Goal: Book appointment/travel/reservation

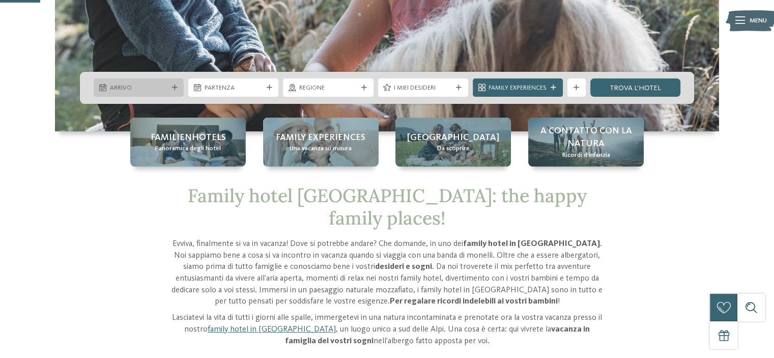
click at [173, 85] on icon at bounding box center [175, 88] width 6 height 6
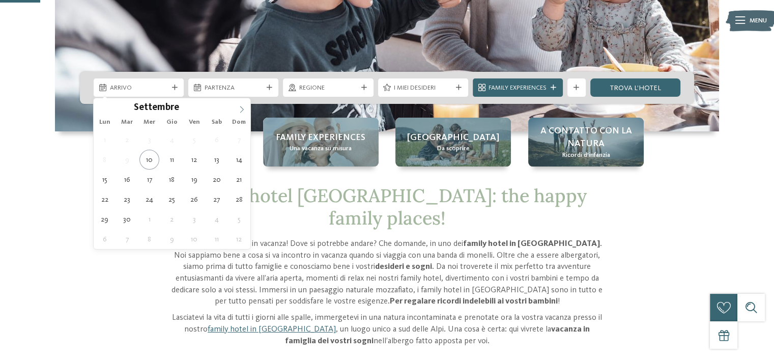
click at [240, 107] on icon at bounding box center [241, 109] width 7 height 7
type div "03.10.2025"
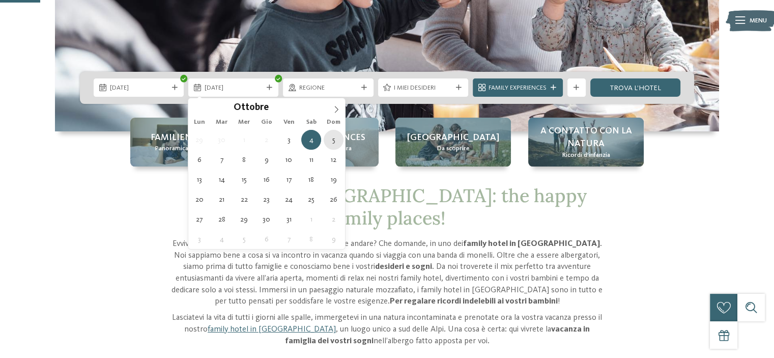
type div "05.10.2025"
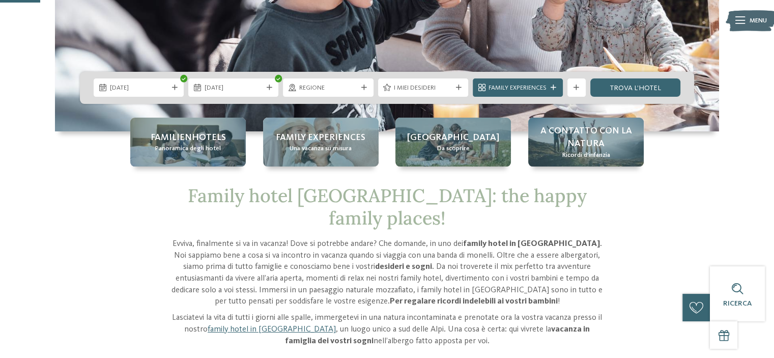
click at [362, 88] on icon at bounding box center [364, 88] width 6 height 6
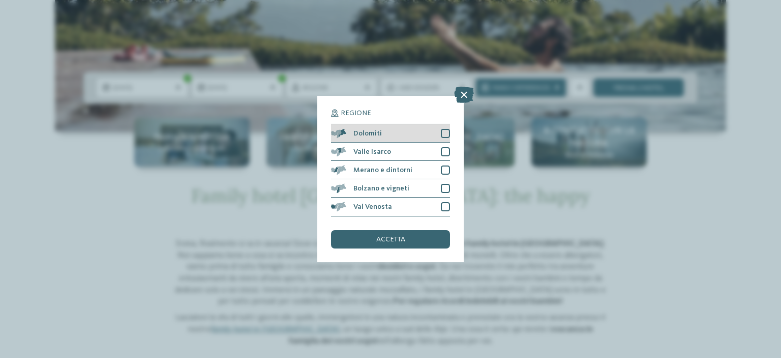
drag, startPoint x: 446, startPoint y: 132, endPoint x: 445, endPoint y: 138, distance: 6.7
click at [446, 132] on div at bounding box center [445, 133] width 9 height 9
click at [445, 147] on div at bounding box center [445, 151] width 9 height 9
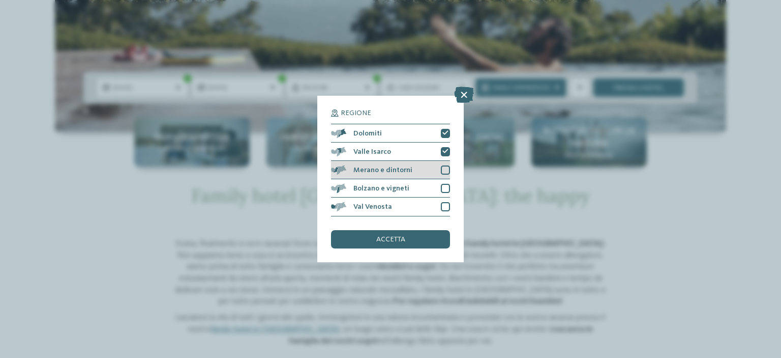
click at [441, 169] on div at bounding box center [445, 169] width 9 height 9
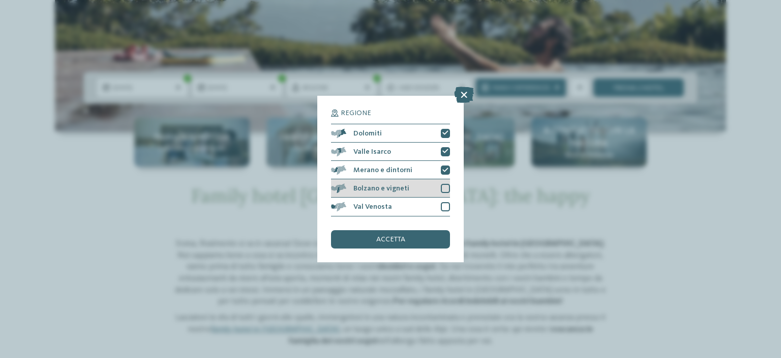
click at [441, 183] on div "Bolzano e vigneti" at bounding box center [390, 188] width 119 height 18
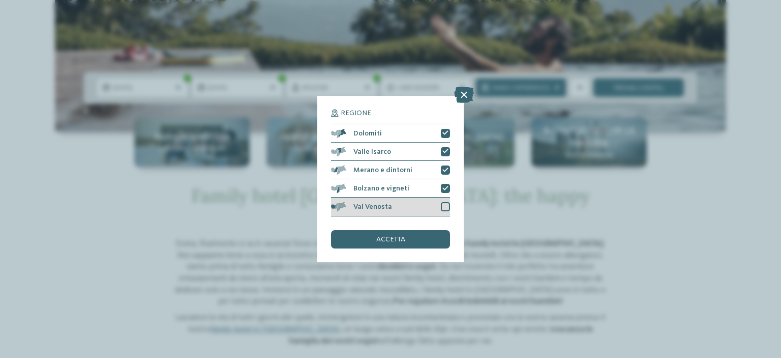
click at [443, 202] on div at bounding box center [445, 206] width 9 height 9
click at [426, 236] on div "accetta" at bounding box center [390, 239] width 119 height 18
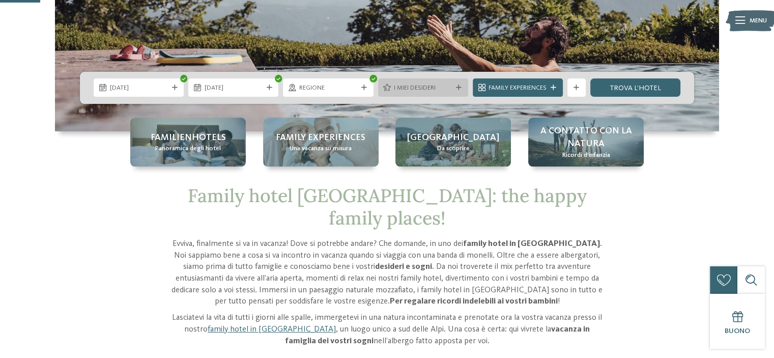
click at [436, 84] on span "I miei desideri" at bounding box center [423, 87] width 58 height 9
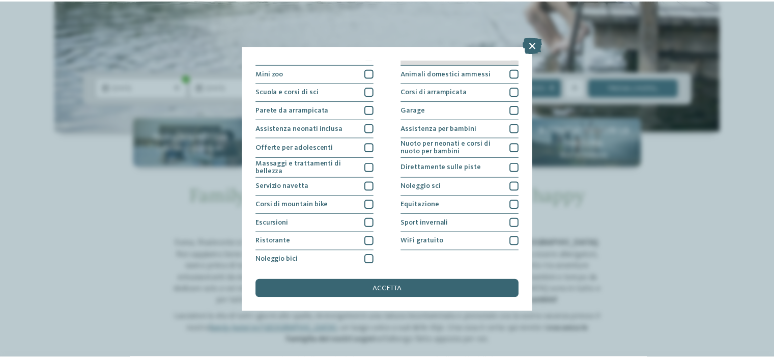
scroll to position [124, 0]
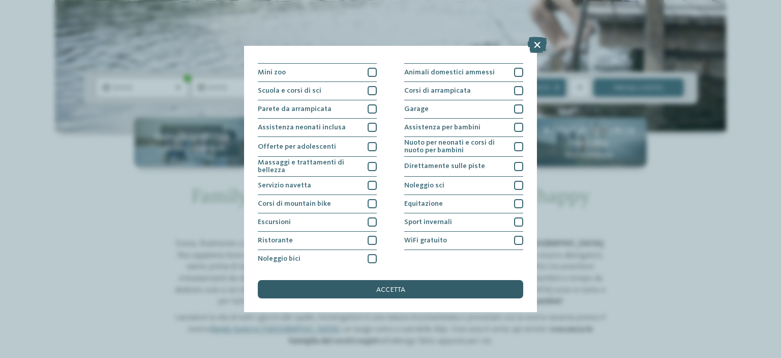
click at [423, 287] on div "accetta" at bounding box center [390, 289] width 265 height 18
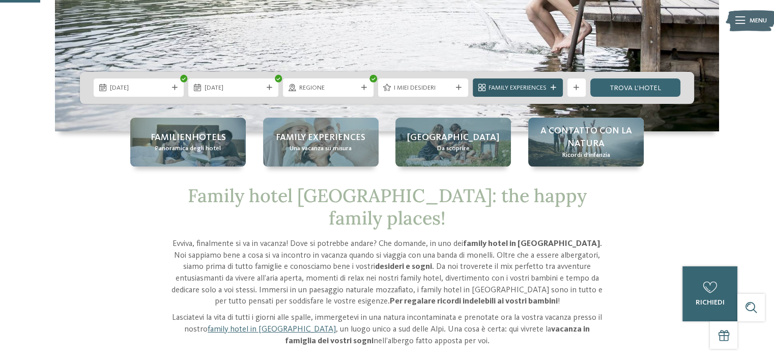
click at [557, 86] on div at bounding box center [553, 88] width 9 height 6
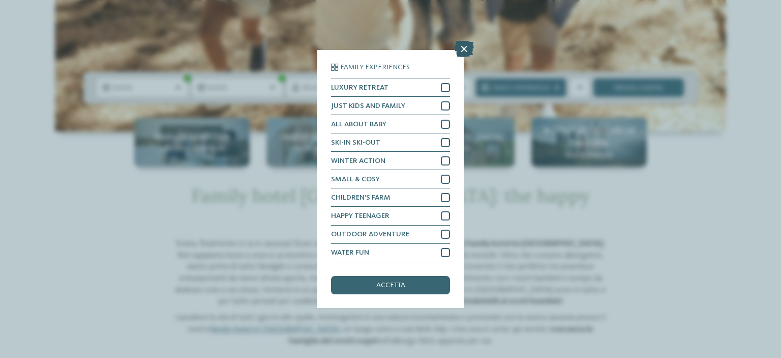
click at [466, 50] on icon at bounding box center [464, 49] width 20 height 16
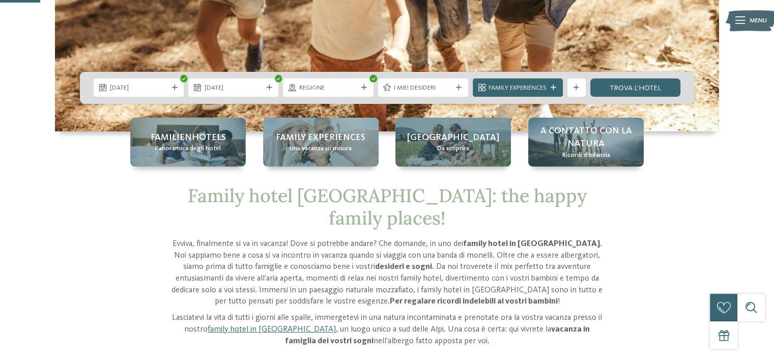
click at [583, 89] on div "mostra altri filtri" at bounding box center [576, 87] width 18 height 18
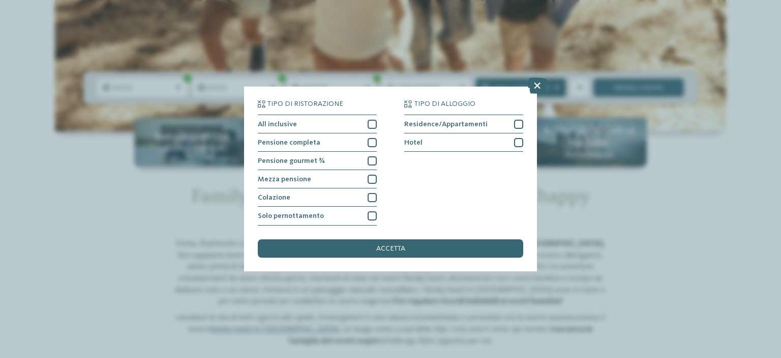
click at [537, 83] on icon at bounding box center [537, 86] width 20 height 16
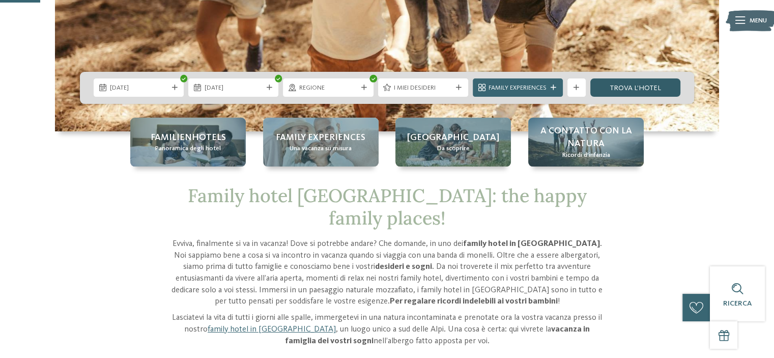
drag, startPoint x: 635, startPoint y: 88, endPoint x: 641, endPoint y: 92, distance: 7.1
click at [635, 88] on link "trova l’hotel" at bounding box center [635, 87] width 90 height 18
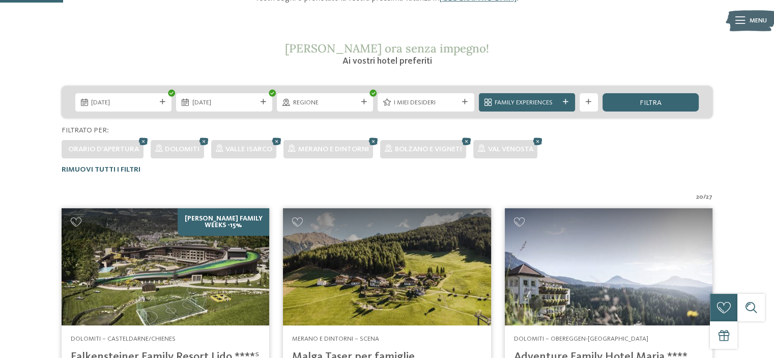
scroll to position [142, 0]
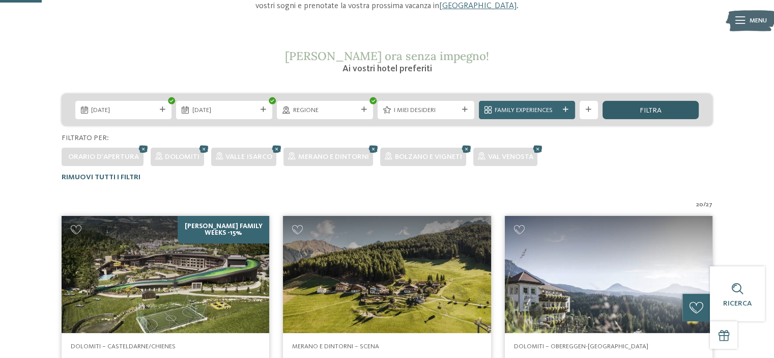
click at [647, 108] on span "filtra" at bounding box center [650, 110] width 22 height 7
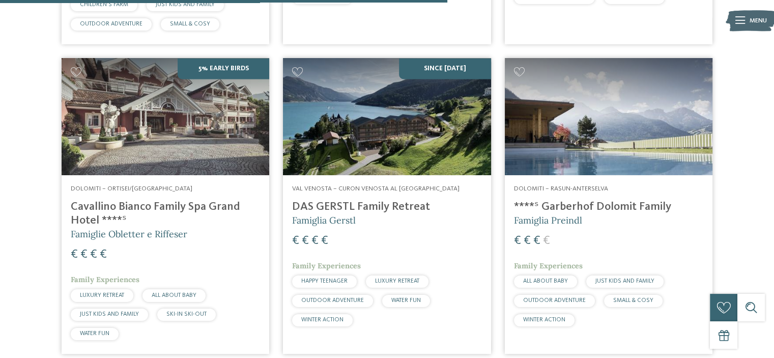
scroll to position [1515, 0]
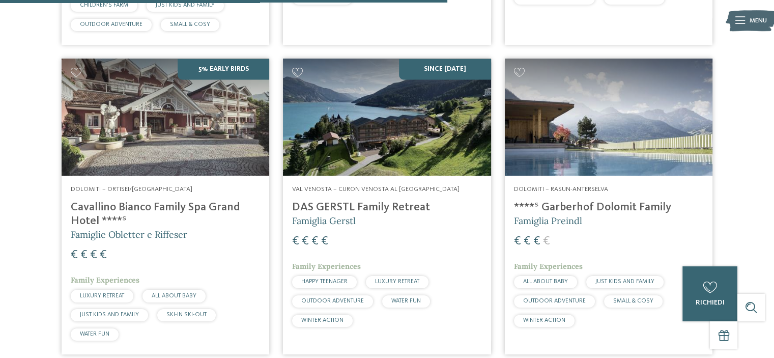
click at [197, 200] on h4 "Cavallino Bianco Family Spa Grand Hotel ****ˢ" at bounding box center [165, 213] width 189 height 27
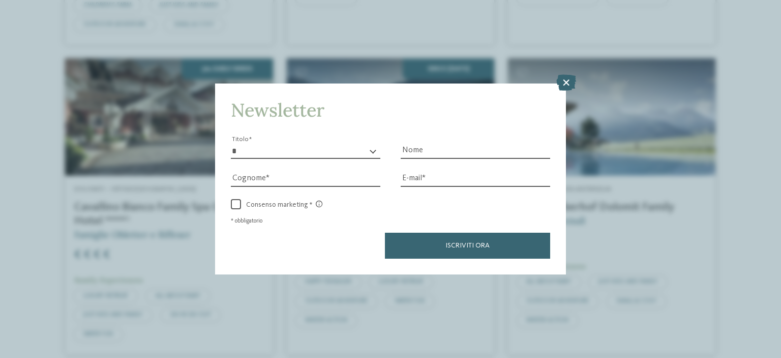
click at [570, 83] on icon at bounding box center [566, 82] width 20 height 16
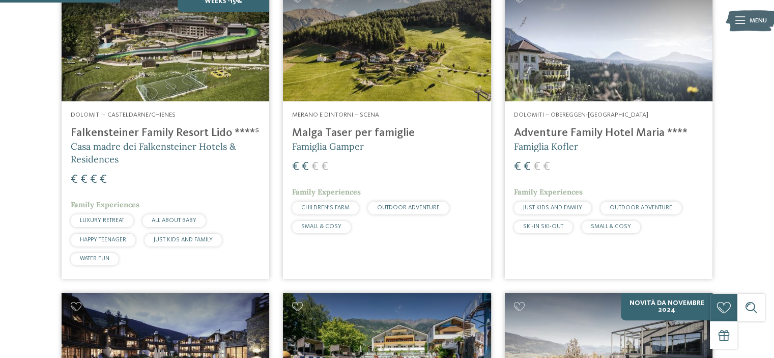
scroll to position [356, 0]
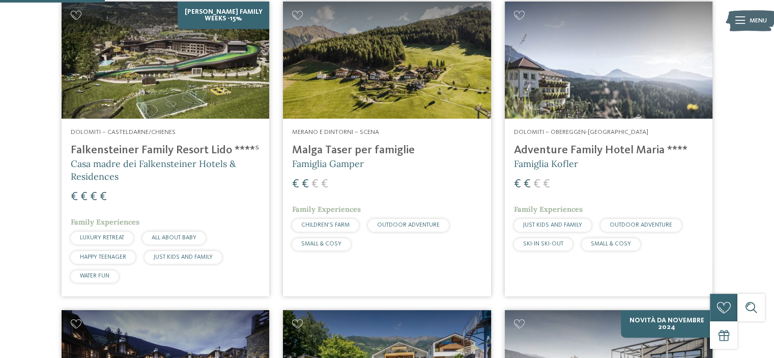
click at [210, 85] on img at bounding box center [166, 60] width 208 height 117
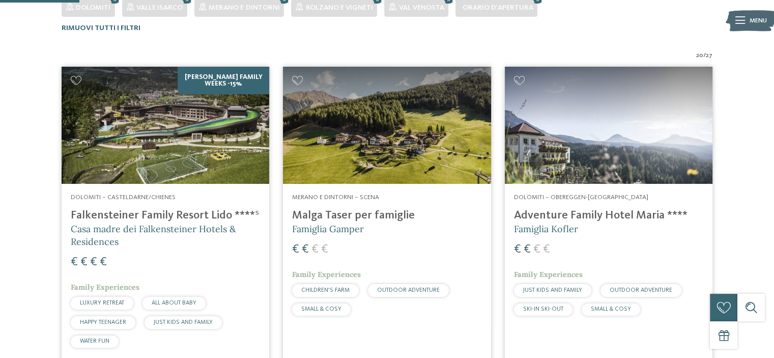
scroll to position [305, 0]
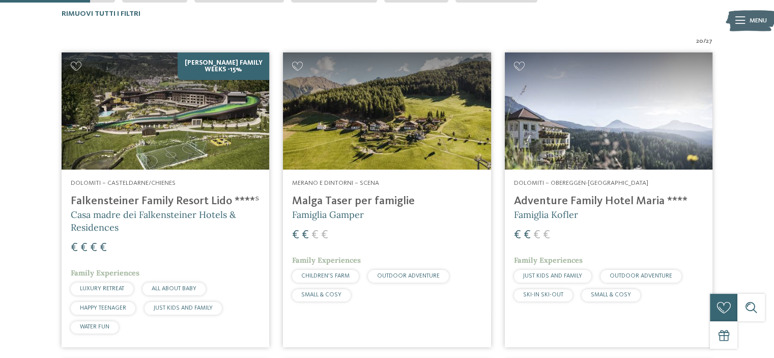
click at [443, 140] on img at bounding box center [387, 110] width 208 height 117
click at [649, 201] on h4 "Adventure Family Hotel Maria ****" at bounding box center [608, 201] width 189 height 14
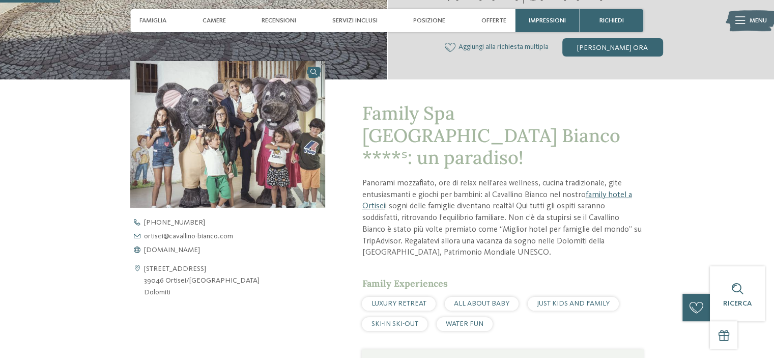
scroll to position [254, 0]
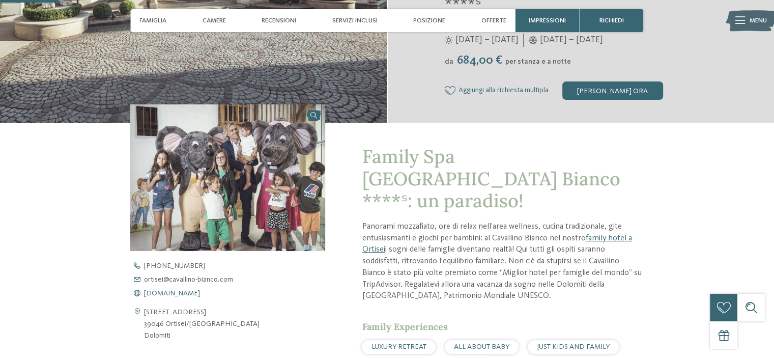
click at [200, 293] on span "www.cavallino-bianco.com" at bounding box center [172, 292] width 56 height 7
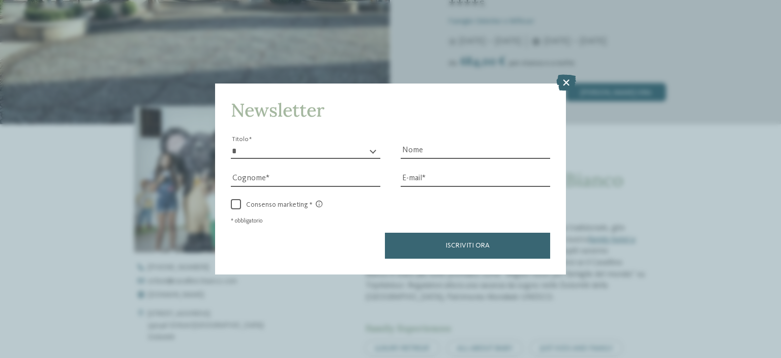
click at [157, 168] on div "Newsletter * ****** ******* ******** ****** Titolo Nome Cognome Fax" at bounding box center [390, 179] width 781 height 358
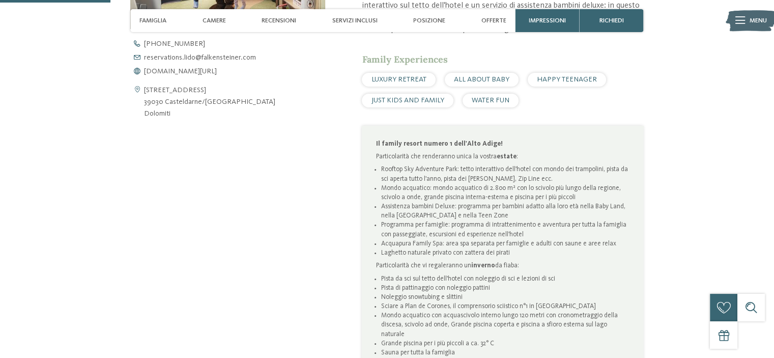
scroll to position [458, 0]
click at [217, 69] on span "www.falkensteiner.com/it/family-resort-lido" at bounding box center [180, 70] width 73 height 7
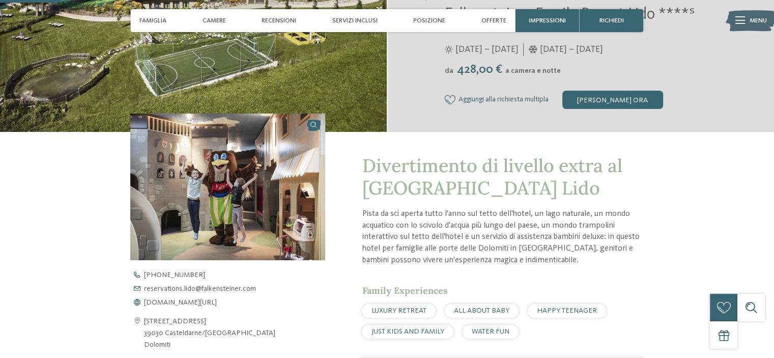
scroll to position [153, 0]
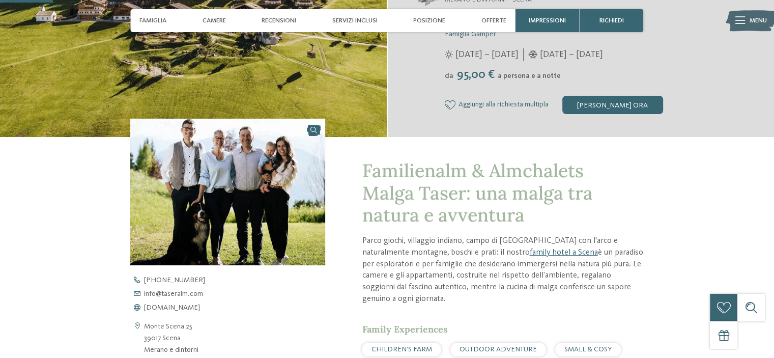
scroll to position [254, 0]
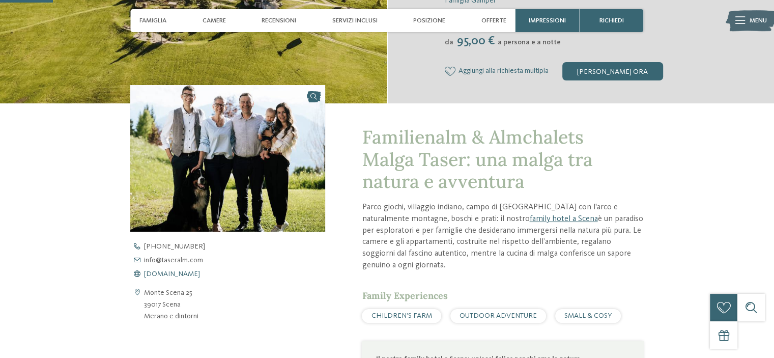
click at [166, 270] on span "www.taseralm.com" at bounding box center [172, 273] width 56 height 7
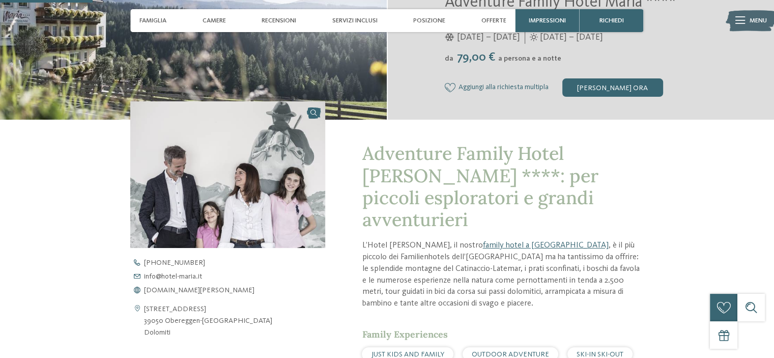
scroll to position [356, 0]
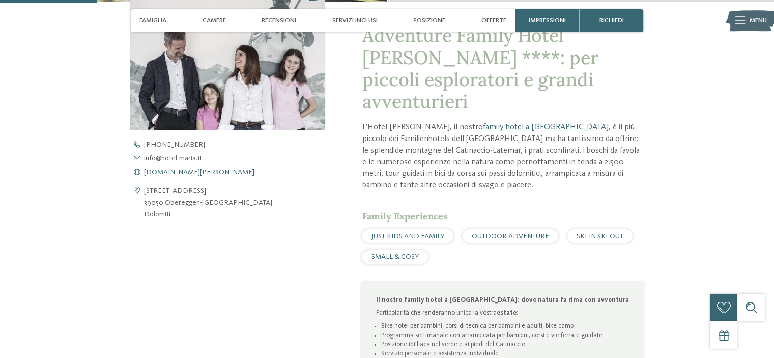
click at [173, 171] on span "[DOMAIN_NAME][PERSON_NAME]" at bounding box center [199, 171] width 110 height 7
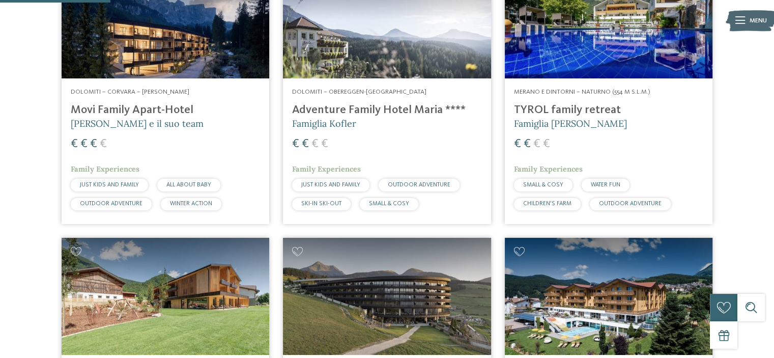
scroll to position [294, 0]
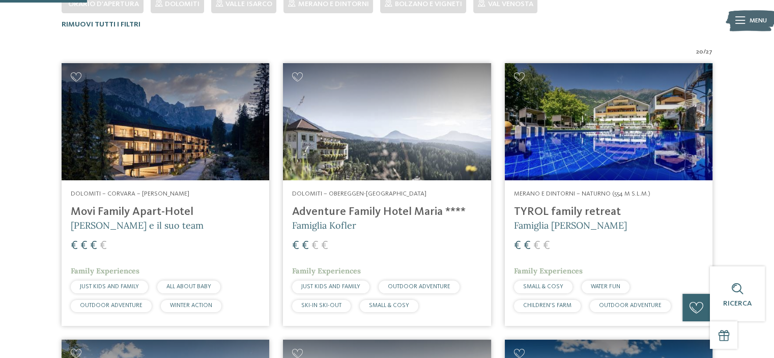
click at [648, 135] on img at bounding box center [609, 121] width 208 height 117
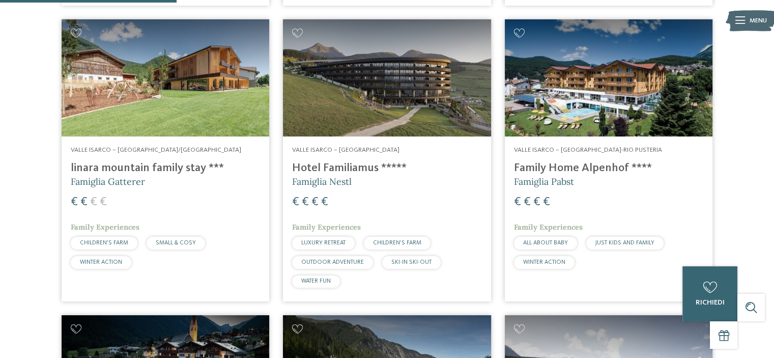
scroll to position [600, 0]
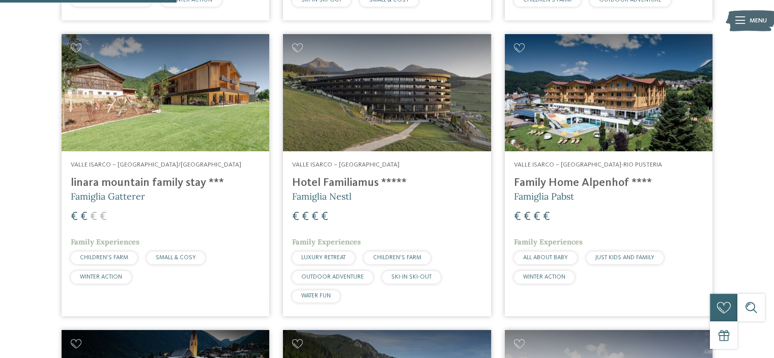
click at [437, 103] on img at bounding box center [387, 92] width 208 height 117
click at [616, 125] on img at bounding box center [609, 92] width 208 height 117
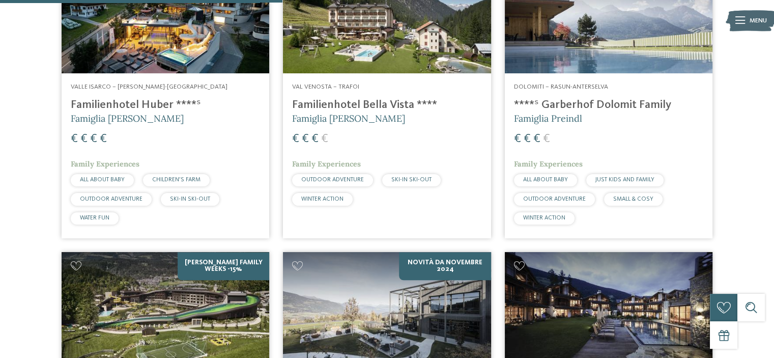
scroll to position [956, 0]
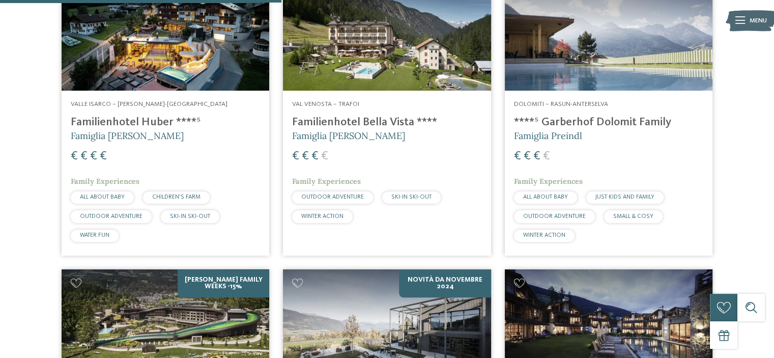
click at [152, 122] on h4 "Familienhotel Huber ****ˢ" at bounding box center [165, 122] width 189 height 14
click at [370, 116] on h4 "Familienhotel Bella Vista ****" at bounding box center [386, 122] width 189 height 14
click at [608, 79] on img at bounding box center [609, 32] width 208 height 117
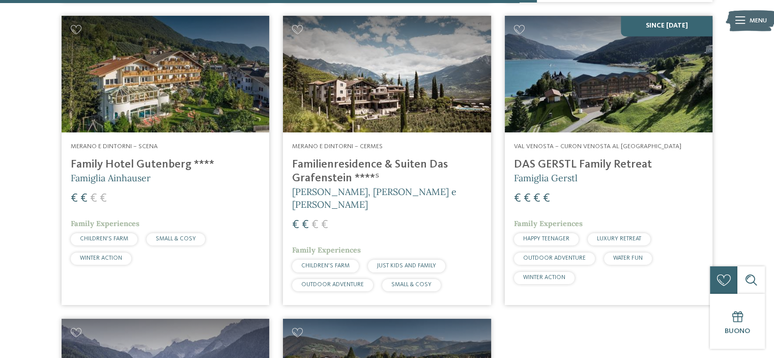
scroll to position [1820, 0]
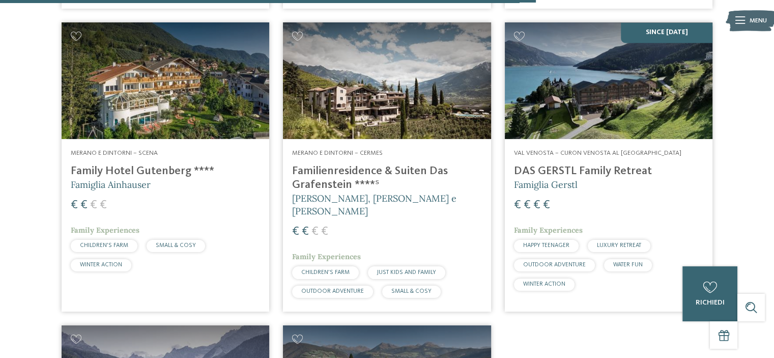
click at [352, 169] on h4 "Familienresidence & Suiten Das Grafenstein ****ˢ" at bounding box center [386, 177] width 189 height 27
click at [158, 75] on img at bounding box center [166, 80] width 208 height 117
click at [369, 172] on h4 "Familienresidence & Suiten Das Grafenstein ****ˢ" at bounding box center [386, 177] width 189 height 27
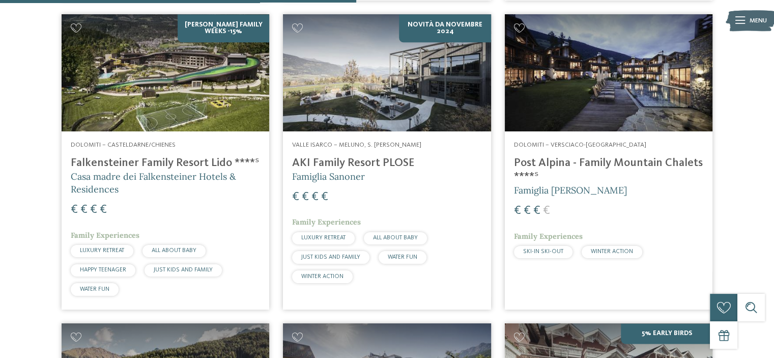
scroll to position [1159, 0]
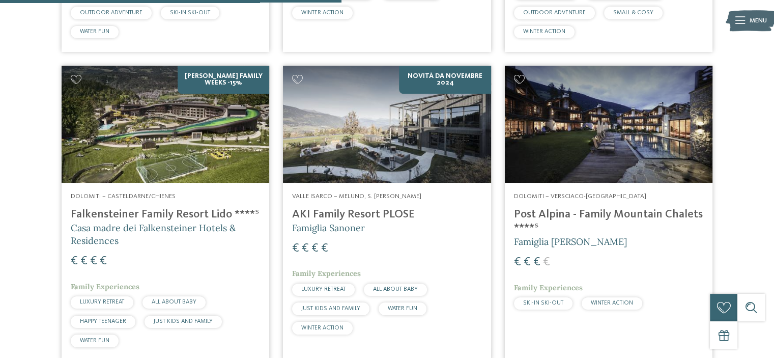
click at [367, 213] on h4 "AKI Family Resort PLOSE" at bounding box center [386, 215] width 189 height 14
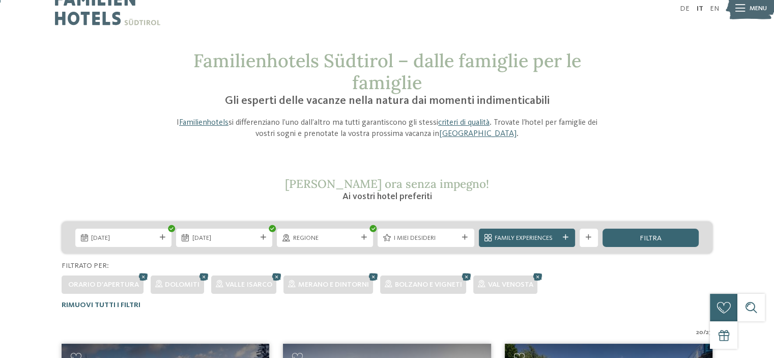
scroll to position [0, 0]
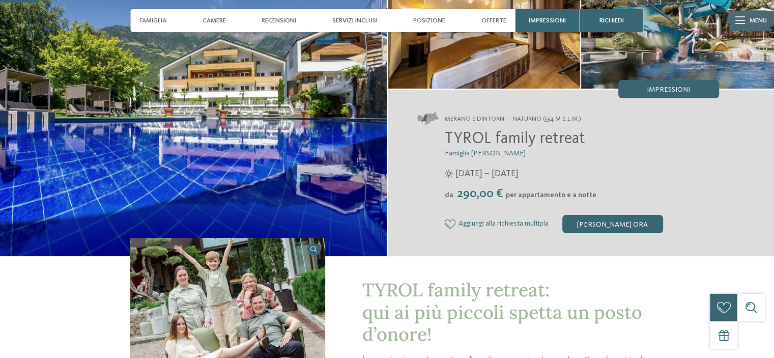
scroll to position [254, 0]
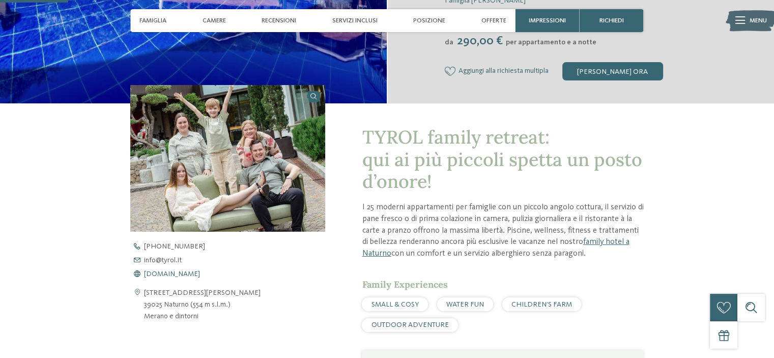
click at [167, 276] on span "www.tyrol.it" at bounding box center [172, 273] width 56 height 7
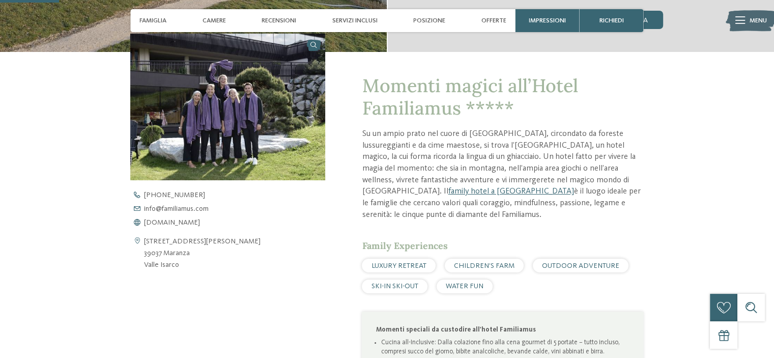
scroll to position [407, 0]
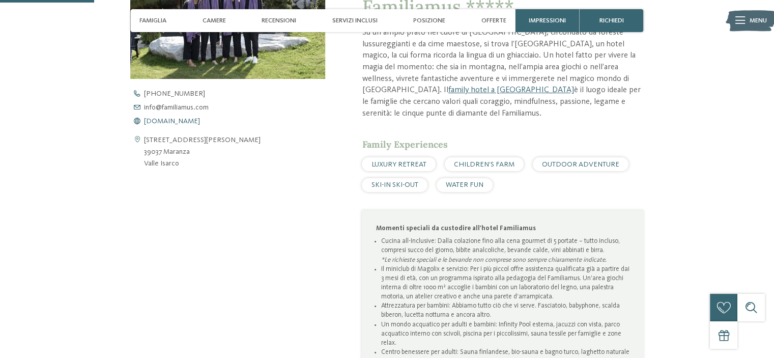
click at [193, 119] on span "www.familiamus.com" at bounding box center [172, 120] width 56 height 7
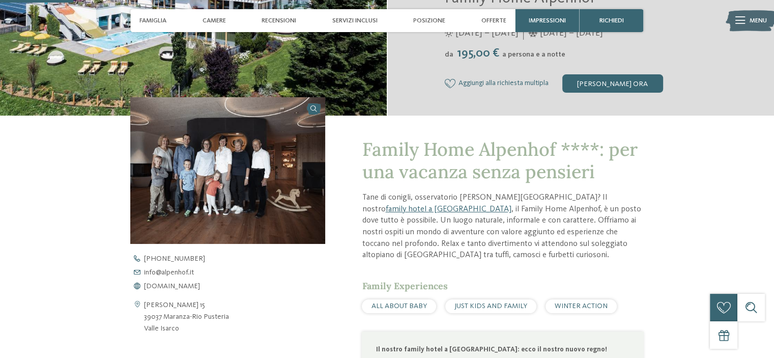
scroll to position [305, 0]
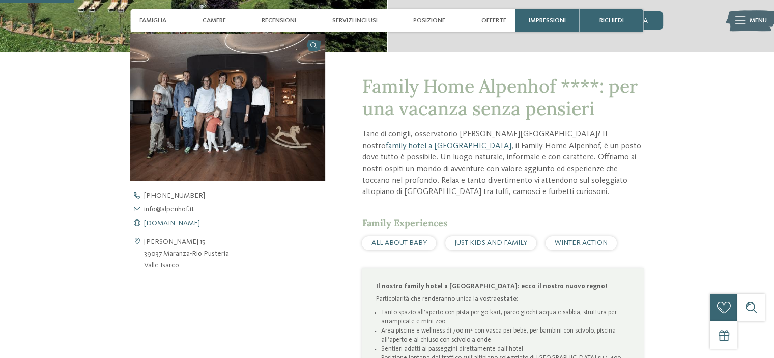
click at [166, 220] on span "www.alpenhof.it" at bounding box center [172, 222] width 56 height 7
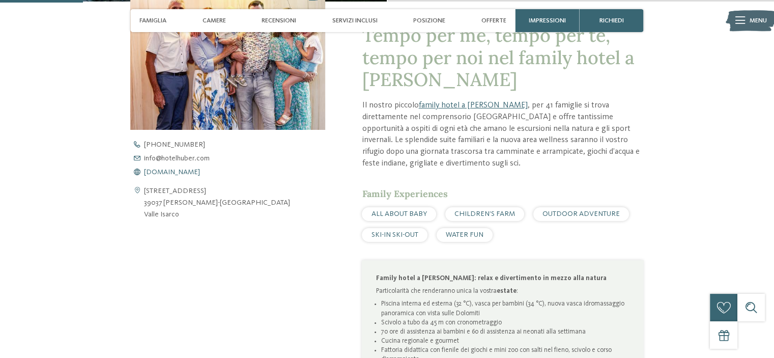
click at [162, 170] on span "www.hotelhuber.com" at bounding box center [172, 171] width 56 height 7
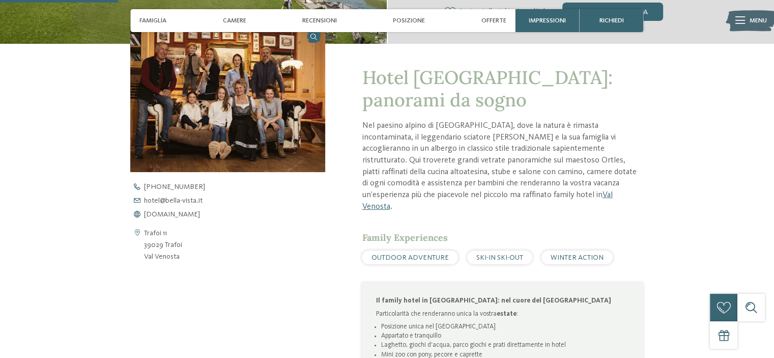
scroll to position [407, 0]
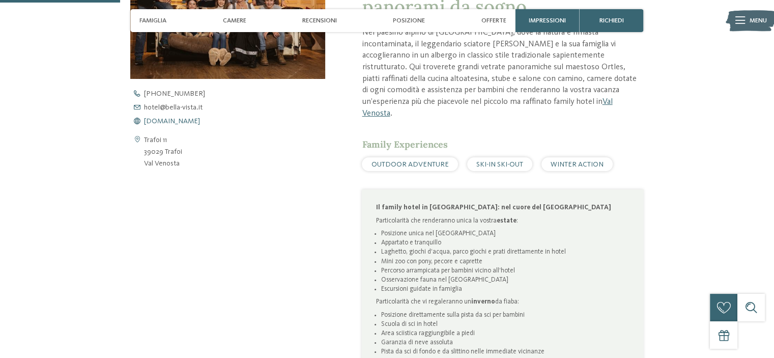
click at [169, 119] on span "www.bella-vista.it" at bounding box center [172, 120] width 56 height 7
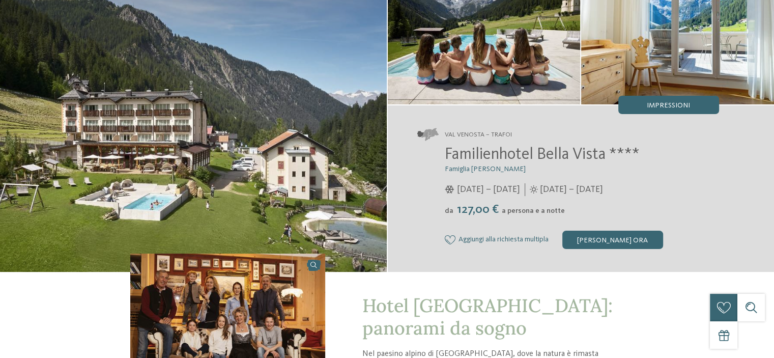
scroll to position [0, 0]
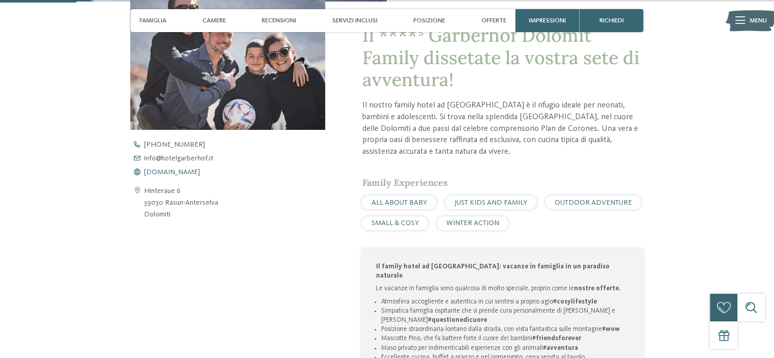
click at [197, 171] on span "[DOMAIN_NAME]" at bounding box center [172, 171] width 56 height 7
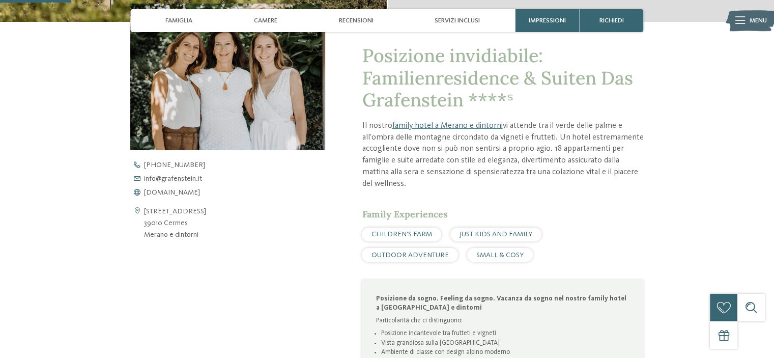
scroll to position [356, 0]
click at [165, 191] on span "www.grafenstein.it" at bounding box center [172, 191] width 56 height 7
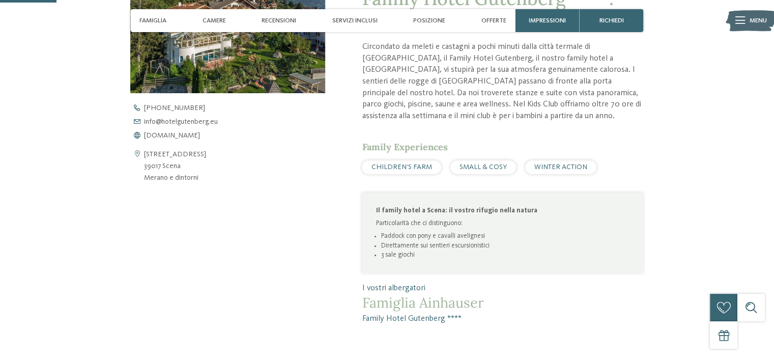
scroll to position [407, 0]
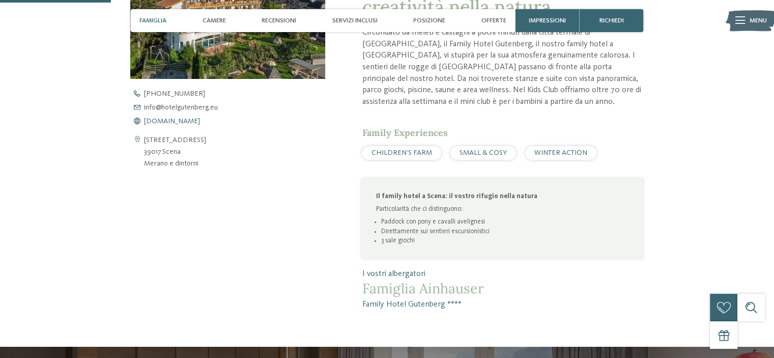
click at [179, 122] on span "[DOMAIN_NAME]" at bounding box center [172, 120] width 56 height 7
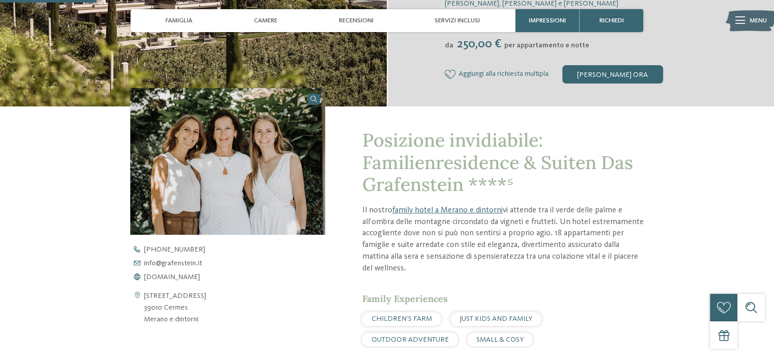
scroll to position [356, 0]
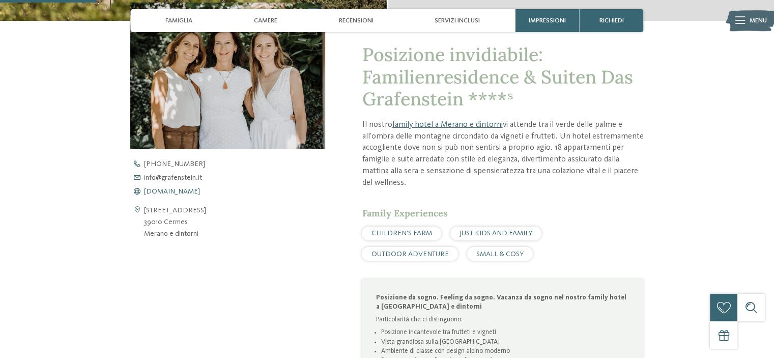
click at [166, 191] on span "[DOMAIN_NAME]" at bounding box center [172, 191] width 56 height 7
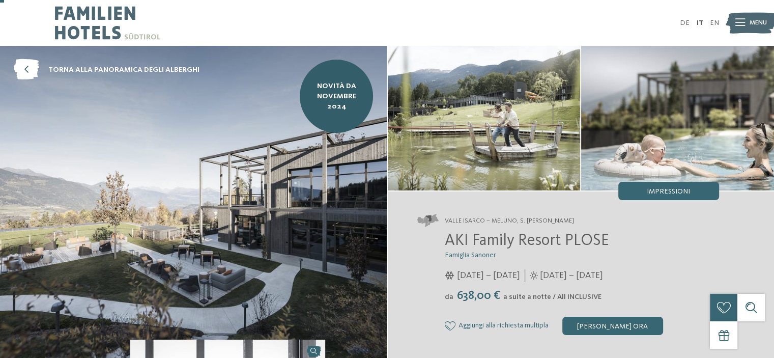
scroll to position [102, 0]
